Goal: Check status: Check status

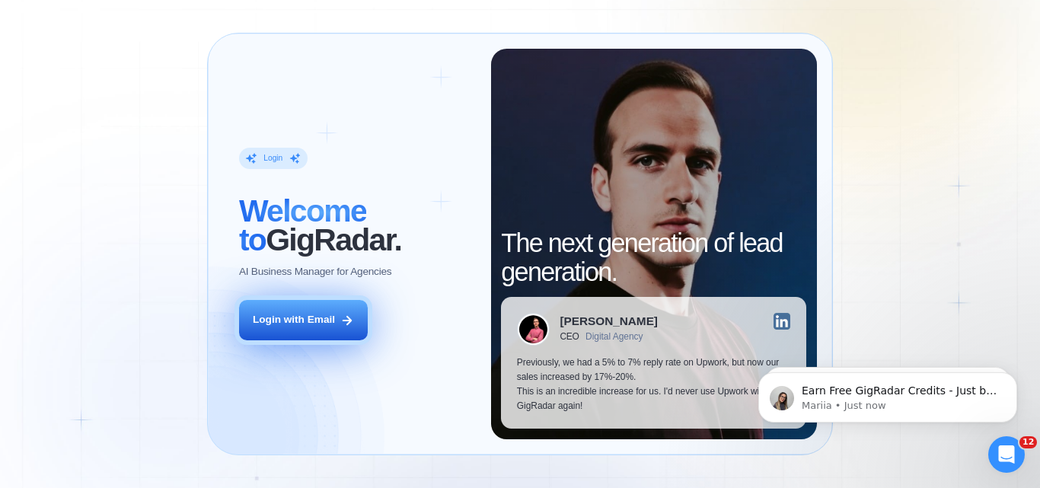
click at [304, 324] on div "Login with Email" at bounding box center [294, 320] width 82 height 14
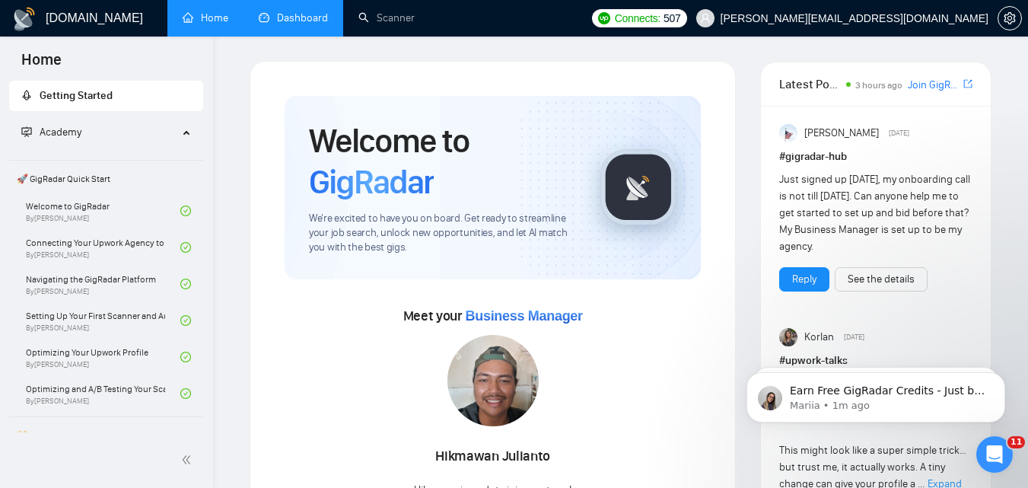
click at [285, 19] on link "Dashboard" at bounding box center [293, 17] width 69 height 13
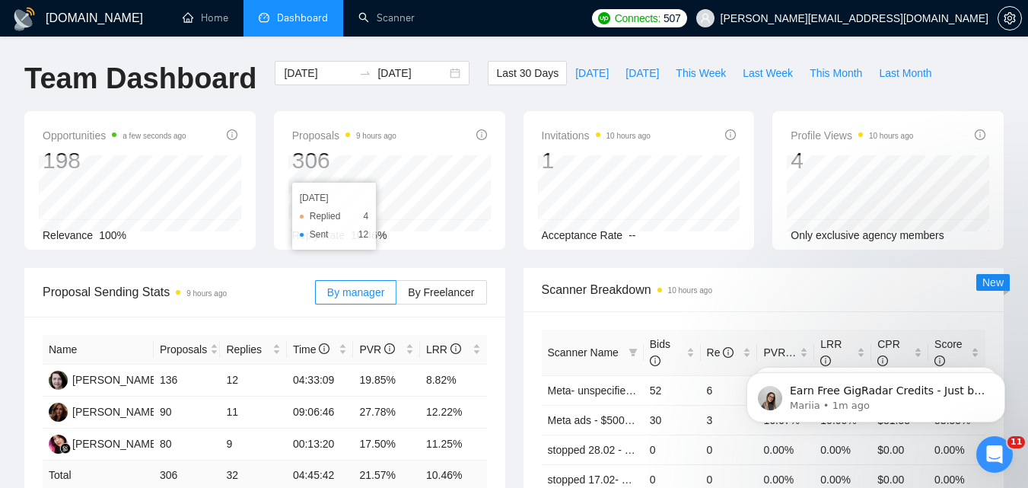
scroll to position [76, 0]
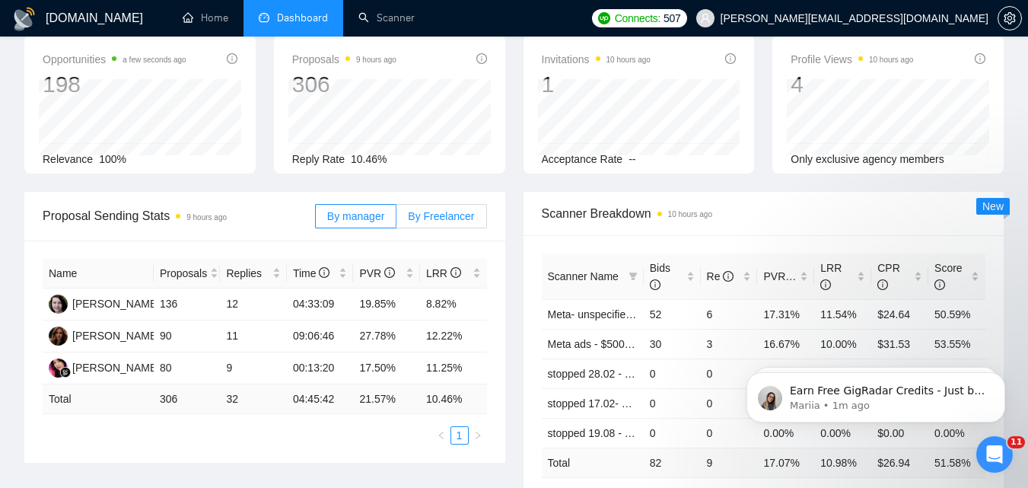
click at [425, 224] on label "By Freelancer" at bounding box center [442, 216] width 90 height 24
click at [397, 220] on input "By Freelancer" at bounding box center [397, 220] width 0 height 0
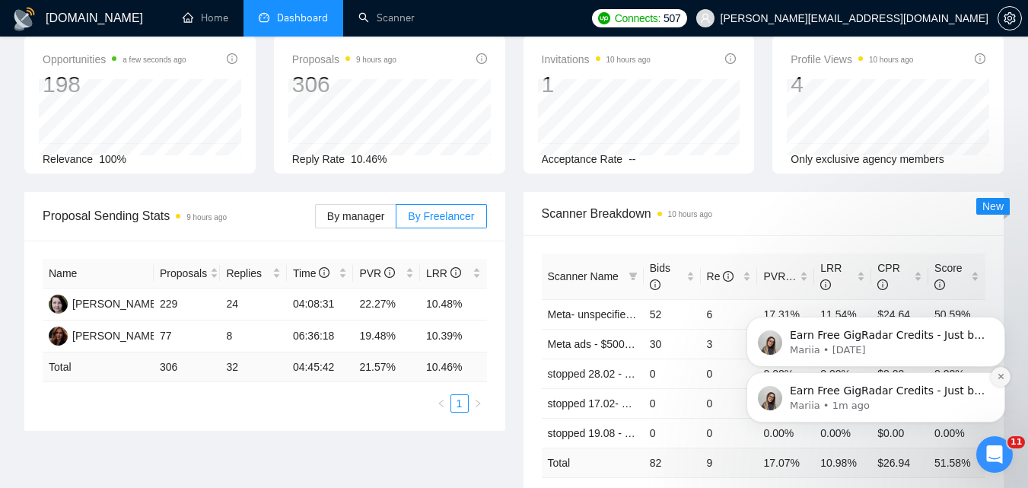
click at [999, 378] on icon "Dismiss notification" at bounding box center [1001, 376] width 8 height 8
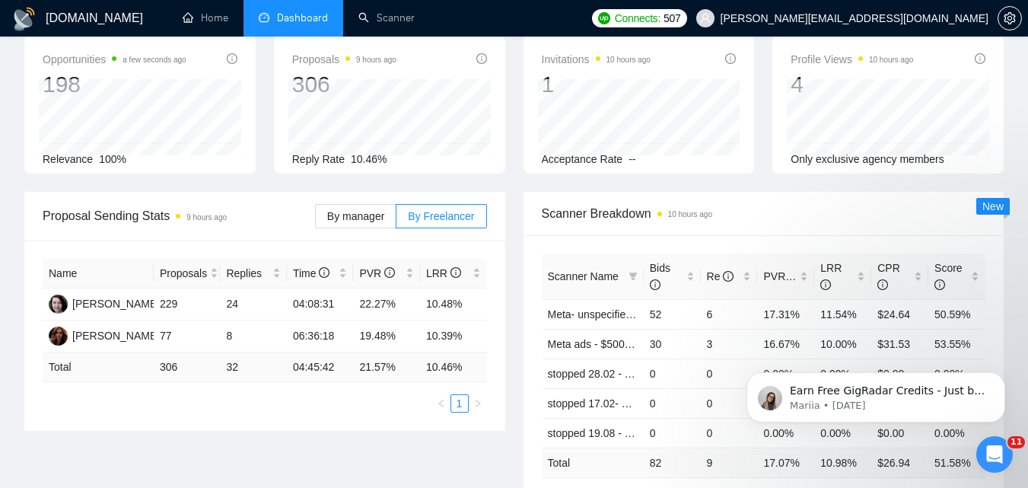
click at [999, 378] on icon "Dismiss notification" at bounding box center [1001, 377] width 7 height 7
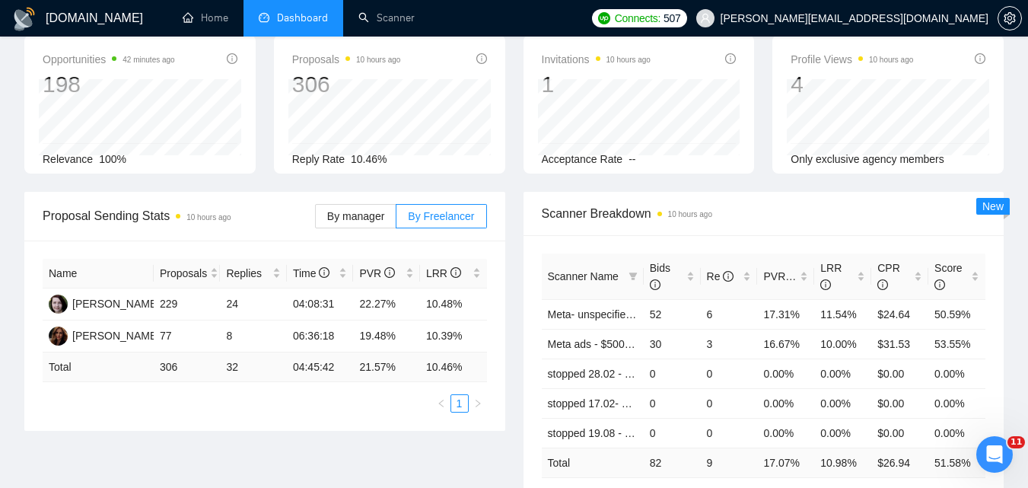
scroll to position [0, 0]
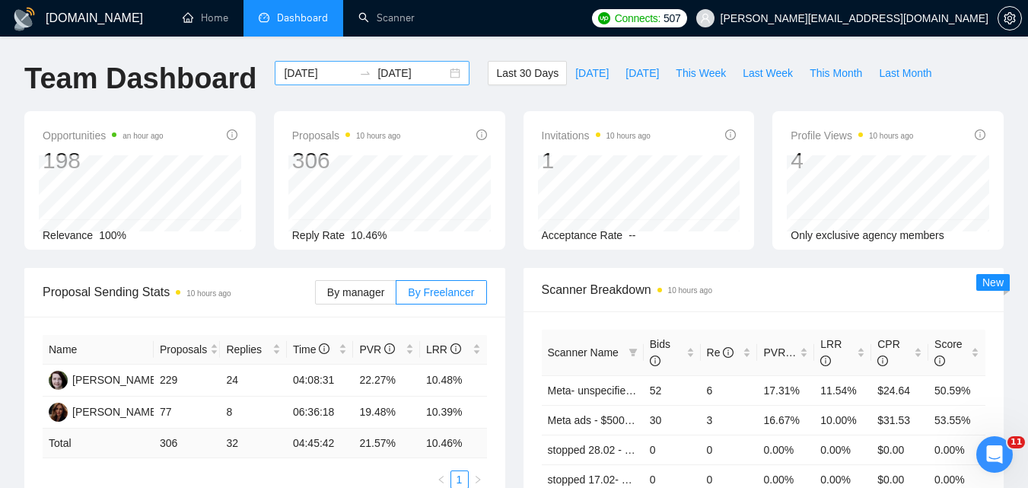
click at [319, 75] on input "[DATE]" at bounding box center [318, 73] width 69 height 17
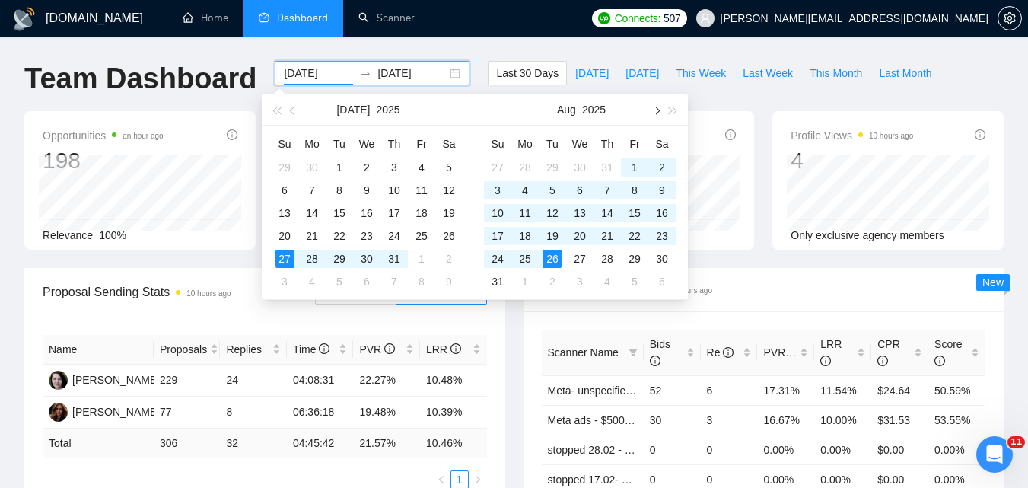
click at [659, 112] on button "button" at bounding box center [656, 109] width 17 height 30
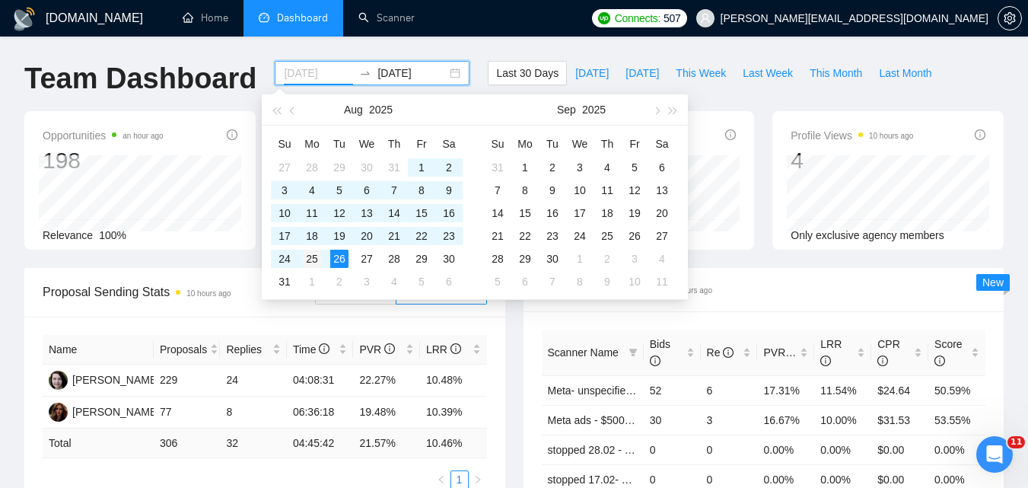
type input "[DATE]"
click at [311, 266] on div "25" at bounding box center [312, 259] width 18 height 18
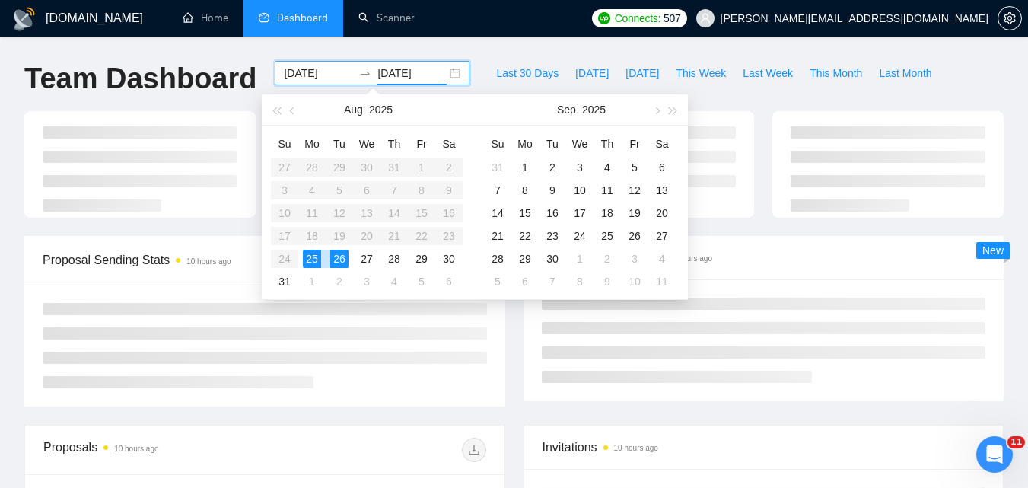
click at [317, 263] on div "25" at bounding box center [312, 259] width 18 height 18
type input "[DATE]"
